Goal: Task Accomplishment & Management: Manage account settings

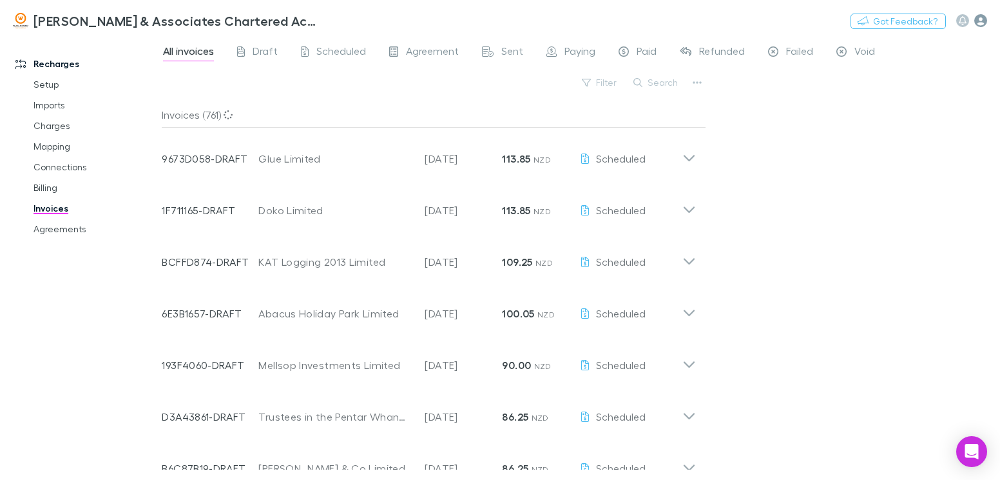
click at [985, 18] on icon "button" at bounding box center [981, 20] width 13 height 13
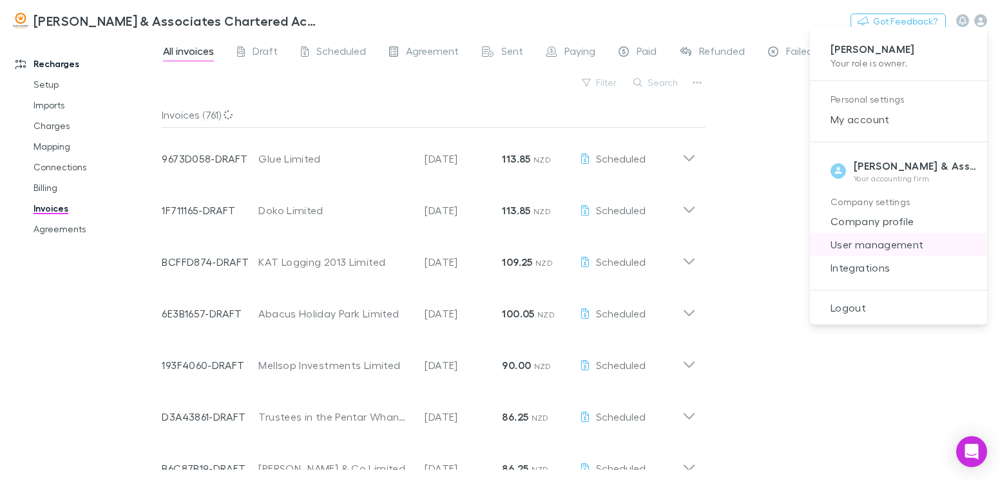
click at [881, 241] on span "User management" at bounding box center [899, 244] width 157 height 15
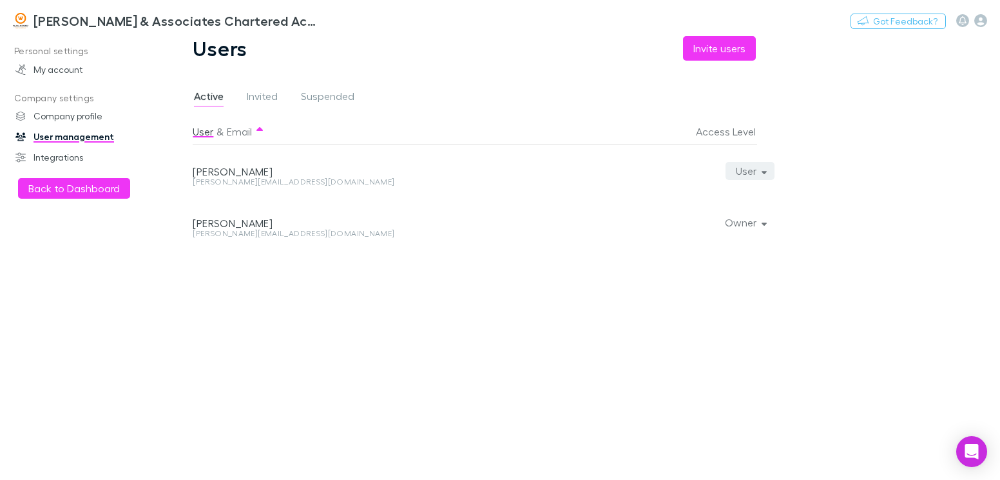
click at [768, 173] on button "User" at bounding box center [751, 171] width 50 height 18
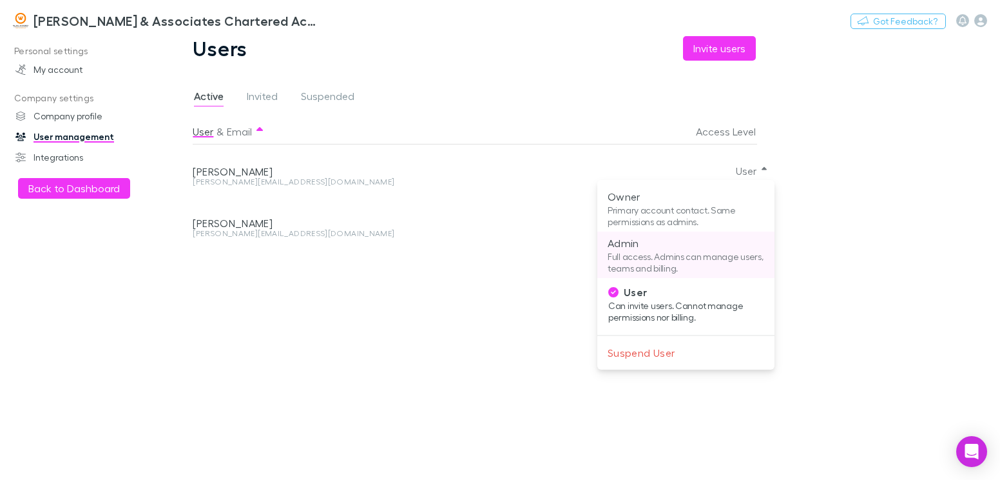
click at [637, 244] on p "Admin" at bounding box center [686, 242] width 157 height 15
click at [863, 283] on div at bounding box center [500, 240] width 1000 height 480
